Goal: Task Accomplishment & Management: Complete application form

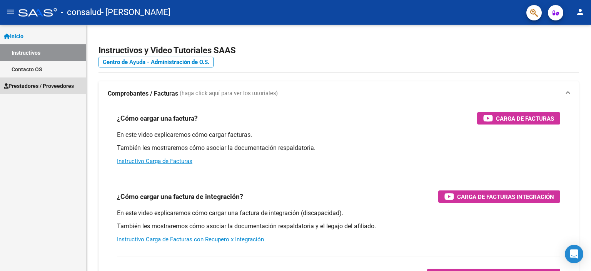
click at [59, 85] on span "Prestadores / Proveedores" at bounding box center [39, 86] width 70 height 8
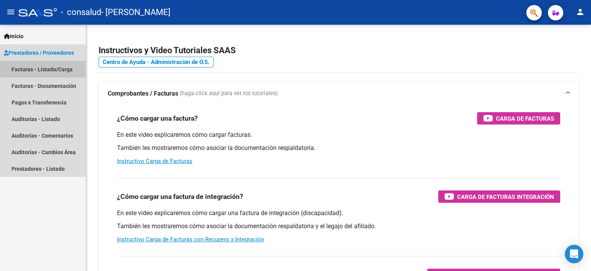
click at [60, 64] on link "Facturas - Listado/Carga" at bounding box center [43, 69] width 86 height 17
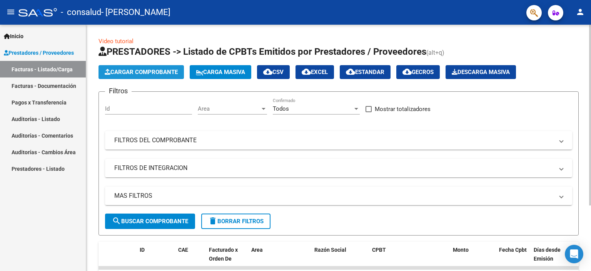
click at [139, 72] on span "Cargar Comprobante" at bounding box center [141, 72] width 73 height 7
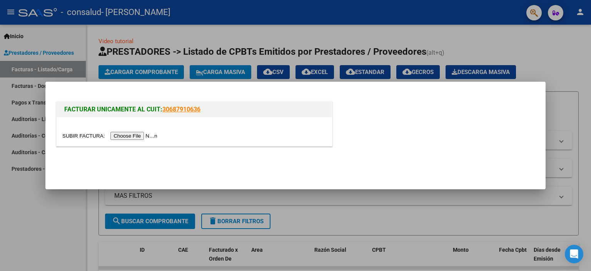
click at [132, 136] on input "file" at bounding box center [110, 136] width 97 height 8
click at [142, 136] on input "file" at bounding box center [110, 136] width 97 height 8
click at [142, 139] on input "file" at bounding box center [110, 136] width 97 height 8
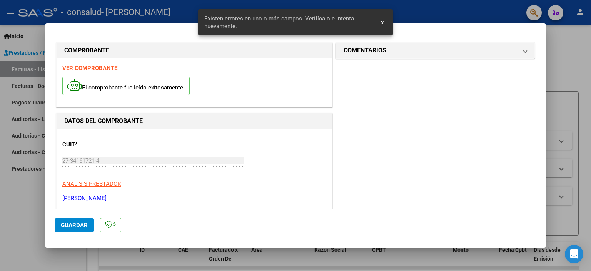
scroll to position [179, 0]
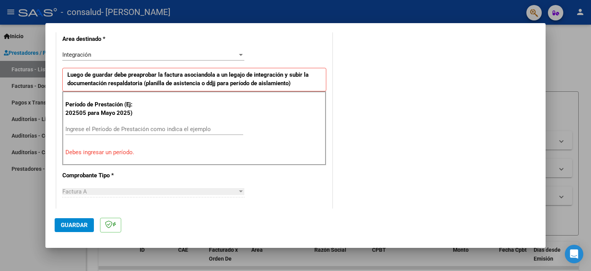
click at [120, 124] on div "Ingrese el Período de Prestación como indica el ejemplo" at bounding box center [154, 129] width 178 height 12
click at [168, 152] on p "El período es inválido." at bounding box center [194, 152] width 258 height 9
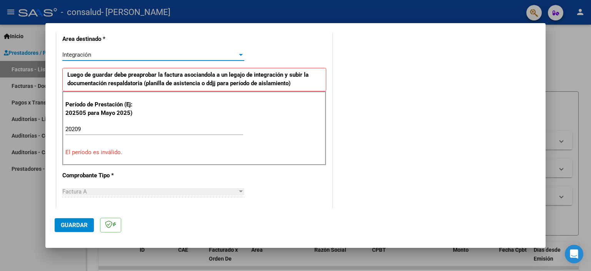
click at [232, 55] on div "Integración" at bounding box center [149, 54] width 175 height 7
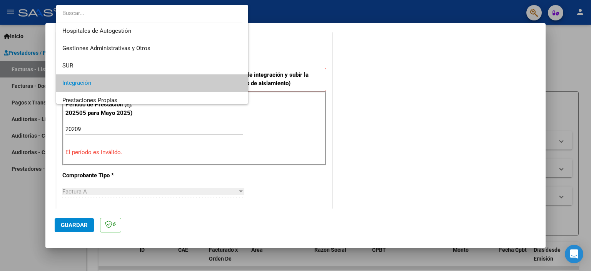
scroll to position [28, 0]
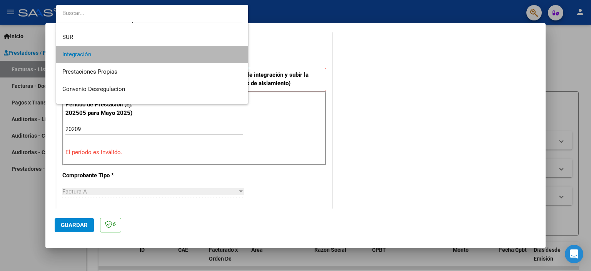
click at [167, 51] on span "Integración" at bounding box center [152, 54] width 180 height 17
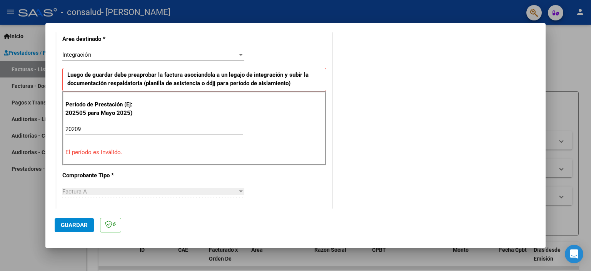
click at [79, 137] on div "20209 Ingrese el Período de Prestación como indica el ejemplo" at bounding box center [154, 132] width 178 height 19
click at [95, 127] on input "20209" at bounding box center [154, 128] width 178 height 7
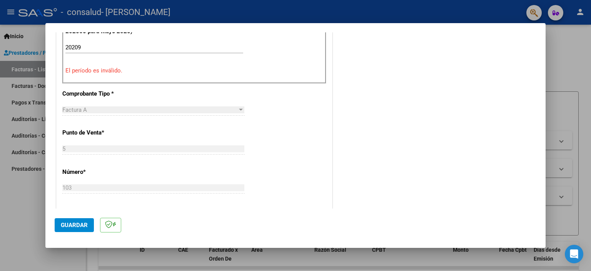
scroll to position [262, 0]
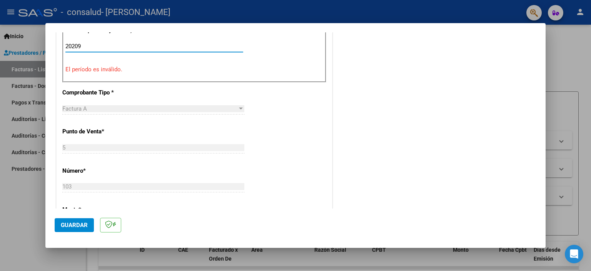
click at [74, 44] on input "20209" at bounding box center [154, 46] width 178 height 7
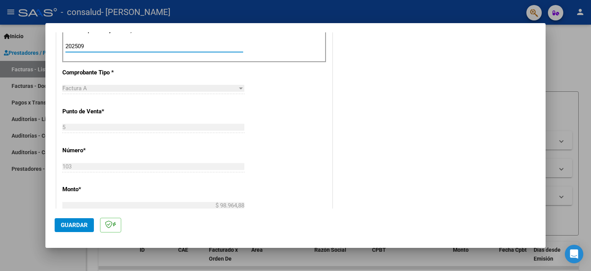
type input "202509"
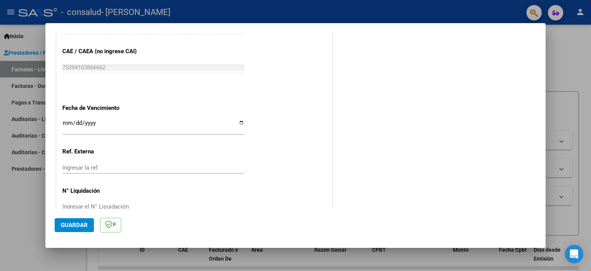
scroll to position [500, 0]
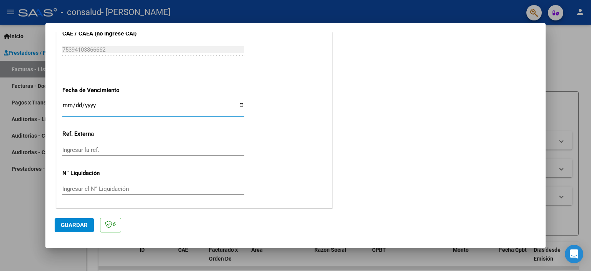
click at [240, 104] on input "Ingresar la fecha" at bounding box center [153, 108] width 182 height 12
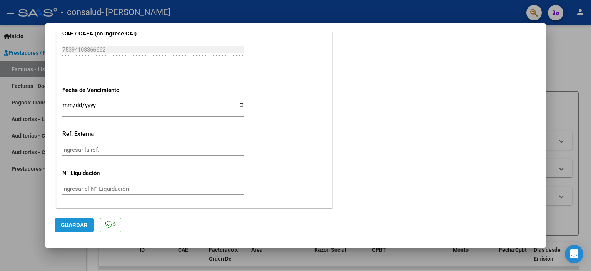
click at [74, 226] on span "Guardar" at bounding box center [74, 224] width 27 height 7
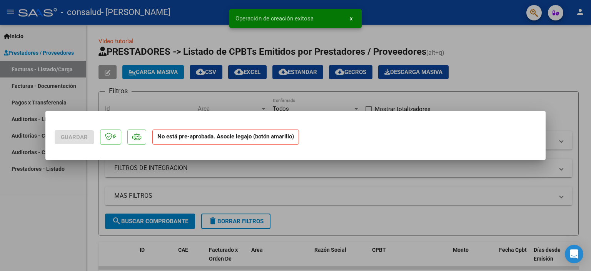
scroll to position [0, 0]
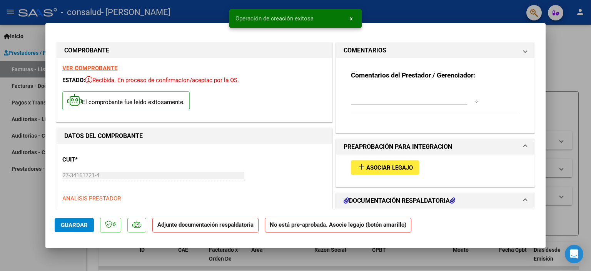
click at [197, 131] on h1 "DATOS DEL COMPROBANTE" at bounding box center [194, 135] width 260 height 9
click at [203, 137] on h1 "DATOS DEL COMPROBANTE" at bounding box center [194, 135] width 260 height 9
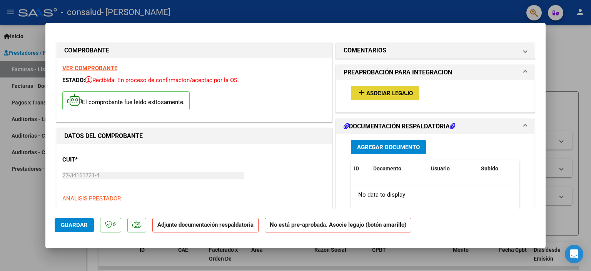
click at [390, 91] on span "Asociar Legajo" at bounding box center [389, 93] width 47 height 7
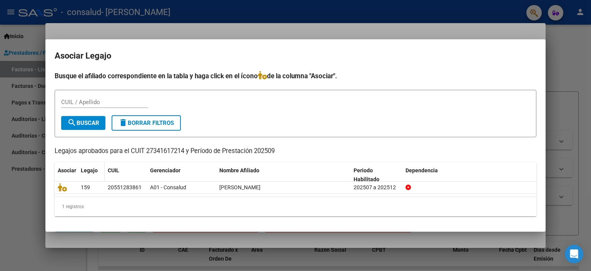
click at [81, 177] on datatable-header-cell "Legajo" at bounding box center [91, 174] width 27 height 25
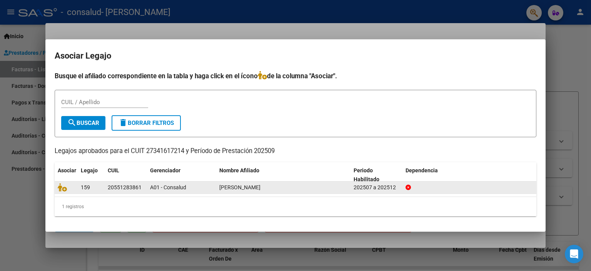
click at [148, 187] on datatable-body-cell "A01 - Consalud" at bounding box center [181, 187] width 69 height 12
click at [61, 187] on icon at bounding box center [62, 187] width 9 height 8
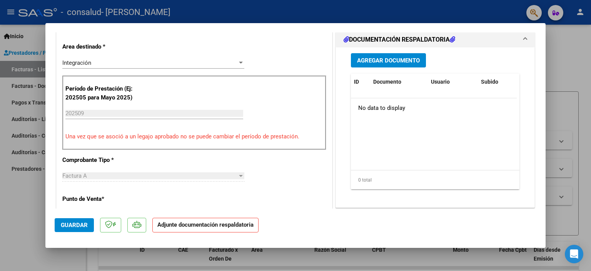
scroll to position [193, 0]
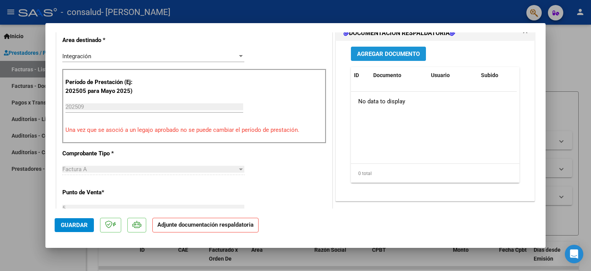
click at [403, 55] on span "Agregar Documento" at bounding box center [388, 53] width 63 height 7
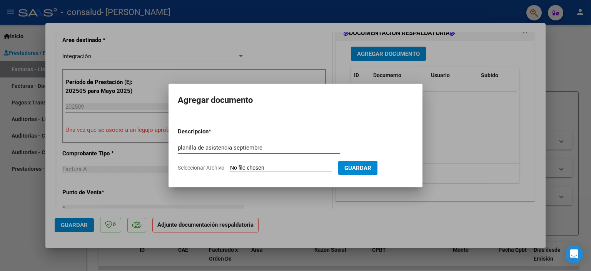
type input "planilla de asistencia septiembre"
click at [285, 171] on input "Seleccionar Archivo" at bounding box center [281, 167] width 102 height 7
type input "C:\fakepath\planilla septiembre [PERSON_NAME].pdf"
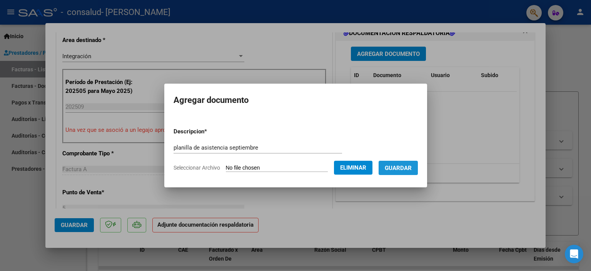
click at [403, 164] on span "Guardar" at bounding box center [398, 167] width 27 height 7
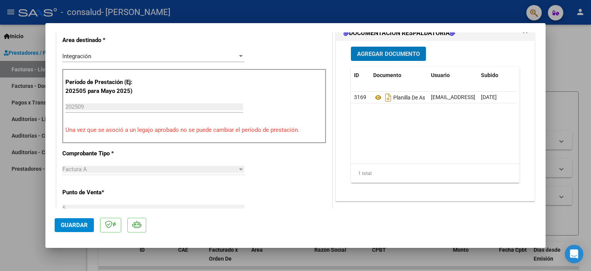
click at [63, 226] on span "Guardar" at bounding box center [74, 224] width 27 height 7
click at [348, 21] on div at bounding box center [295, 135] width 591 height 271
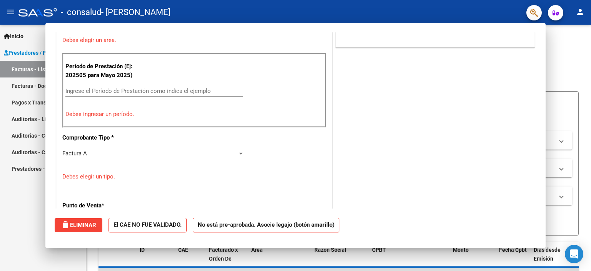
scroll to position [0, 0]
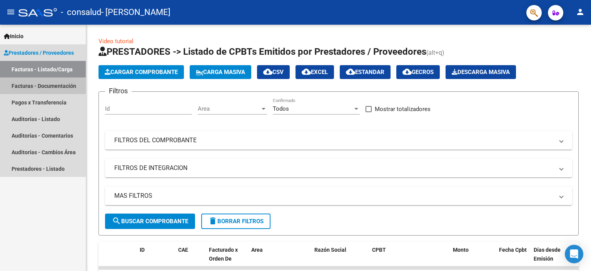
click at [40, 79] on link "Facturas - Documentación" at bounding box center [43, 85] width 86 height 17
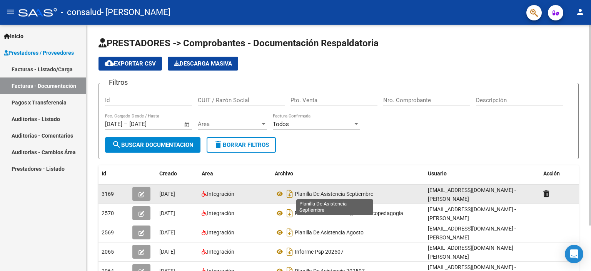
click at [356, 192] on span "Planilla De Asistencia Septiembre" at bounding box center [334, 194] width 79 height 6
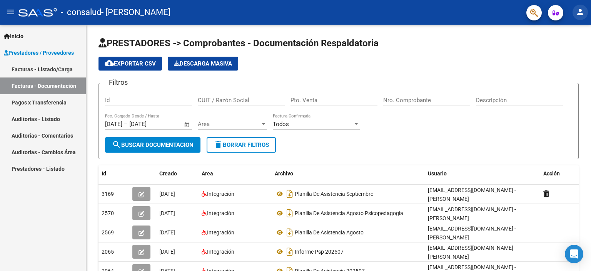
click at [579, 13] on mat-icon "person" at bounding box center [580, 11] width 9 height 9
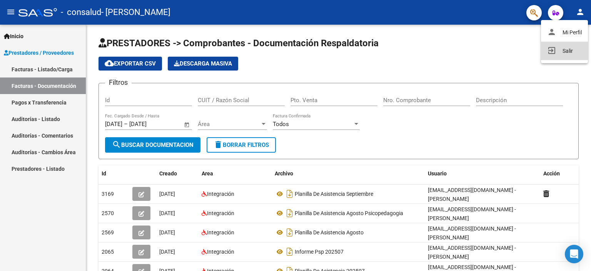
click at [560, 46] on button "exit_to_app Salir" at bounding box center [564, 51] width 47 height 18
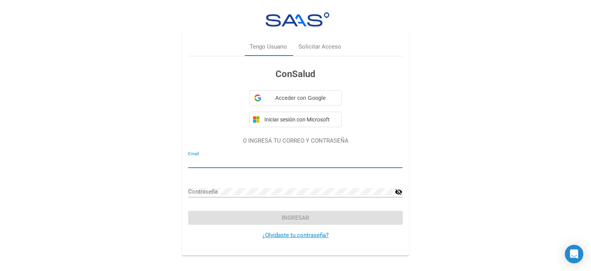
type input "[EMAIL_ADDRESS][DOMAIN_NAME]"
